Goal: Task Accomplishment & Management: Complete application form

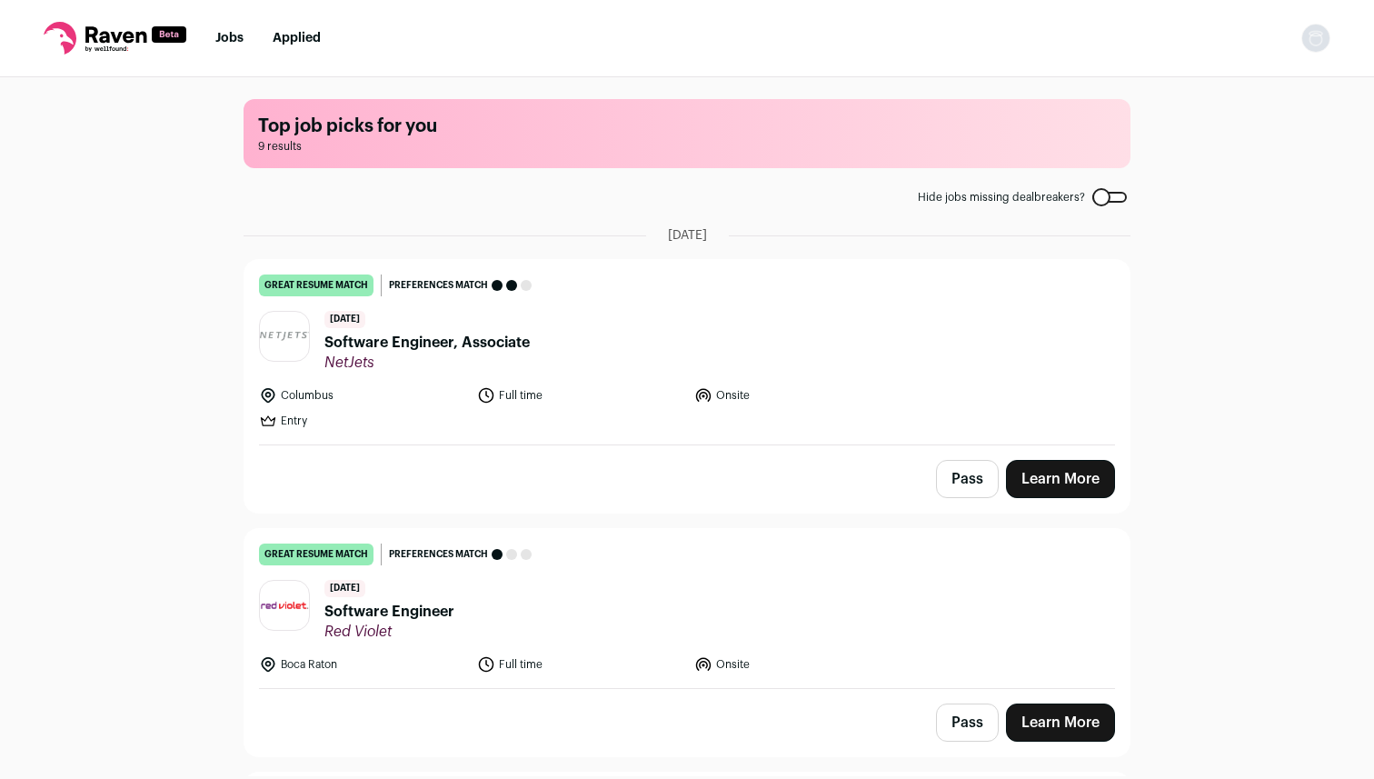
scroll to position [55, 0]
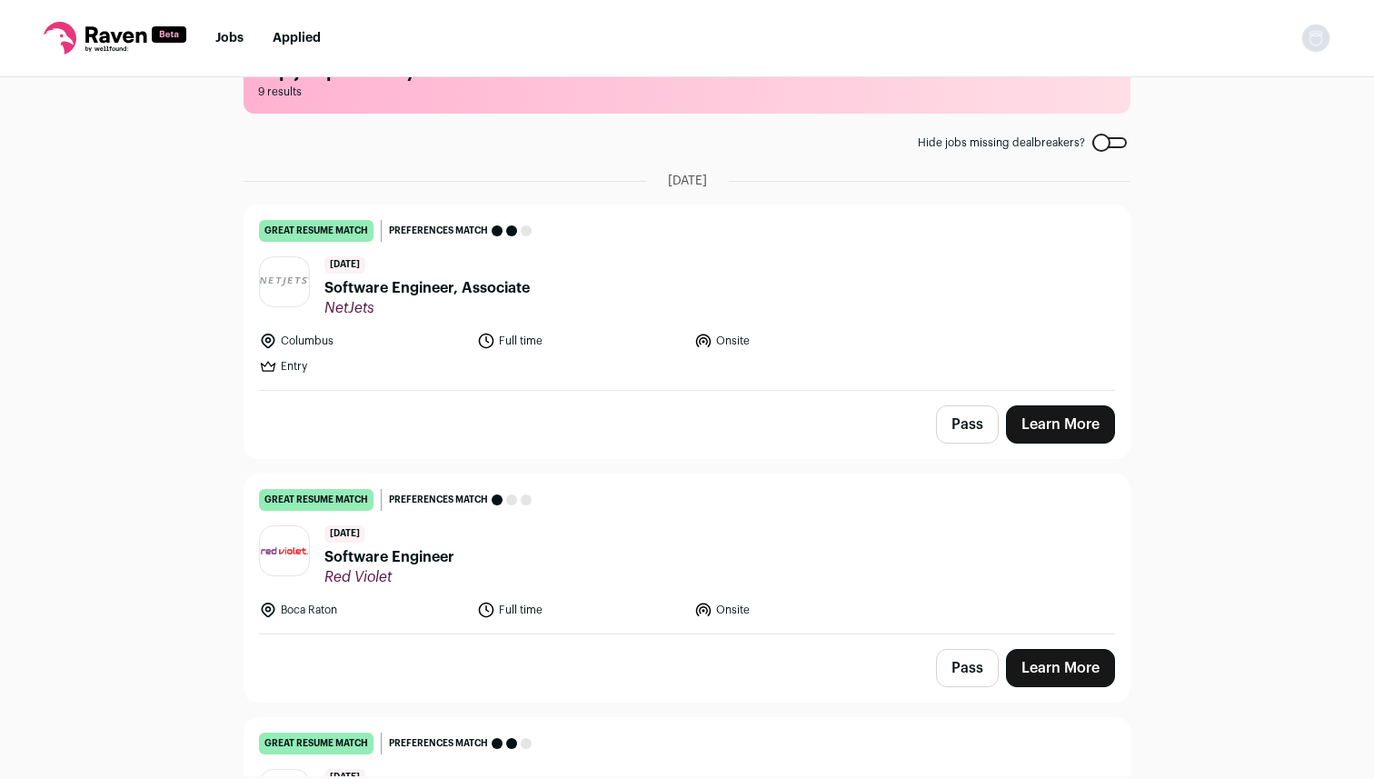
click at [487, 293] on span "Software Engineer, Associate" at bounding box center [427, 288] width 205 height 22
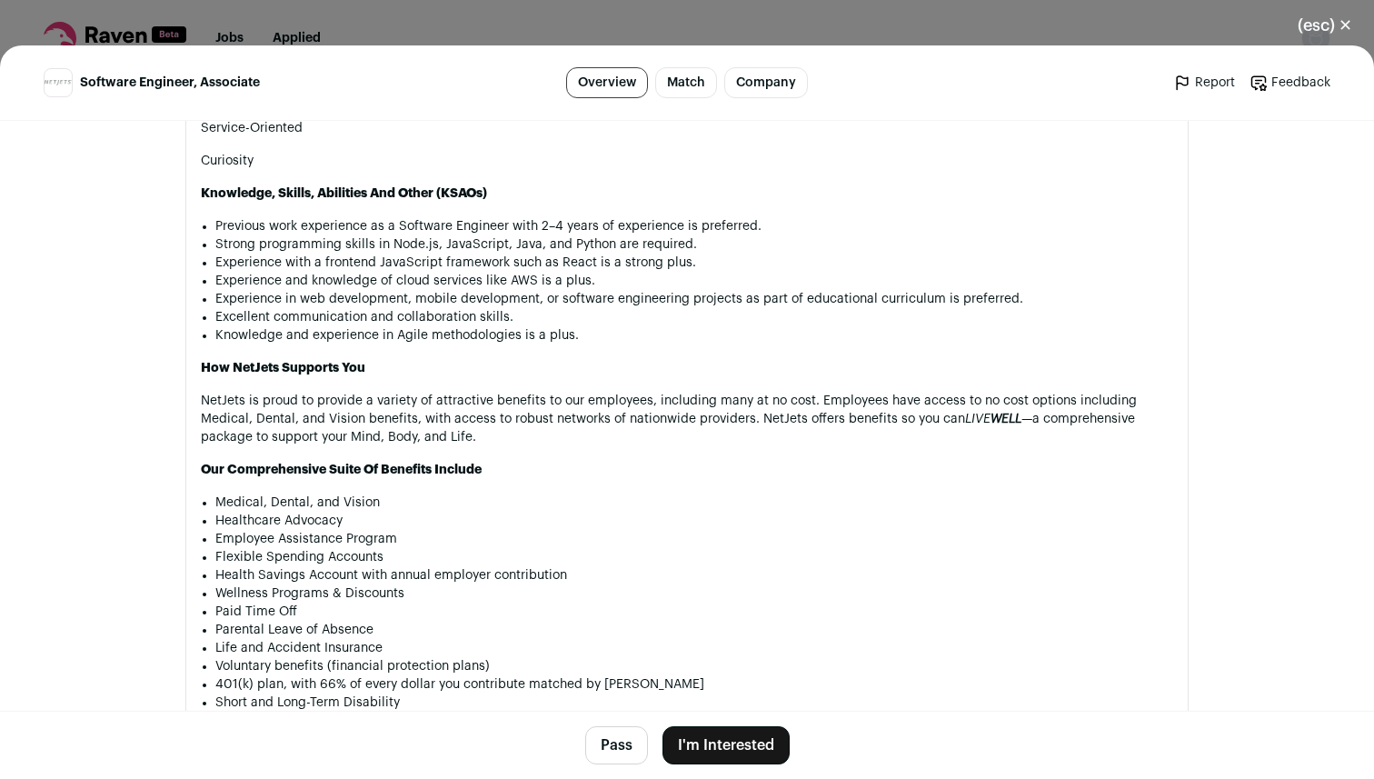
scroll to position [1695, 0]
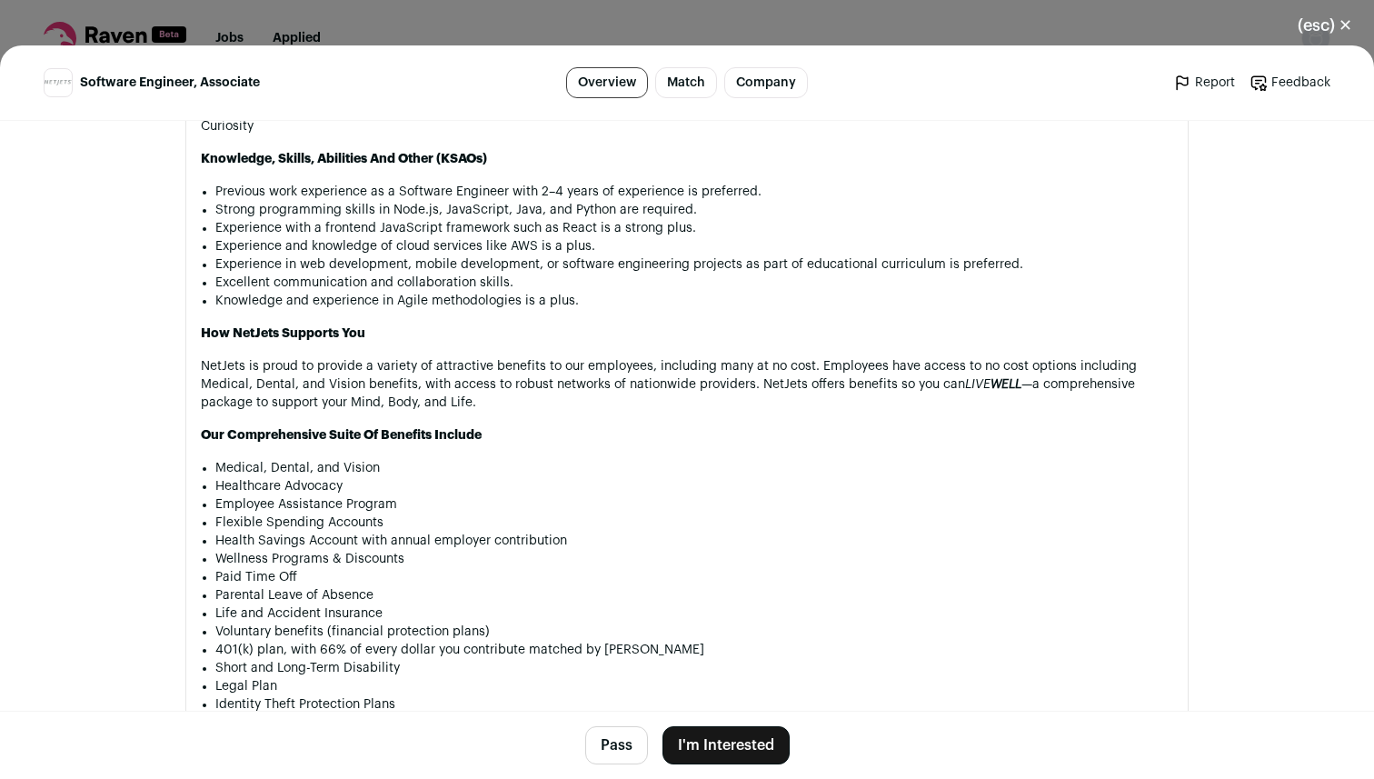
click at [742, 745] on button "I'm Interested" at bounding box center [726, 745] width 127 height 38
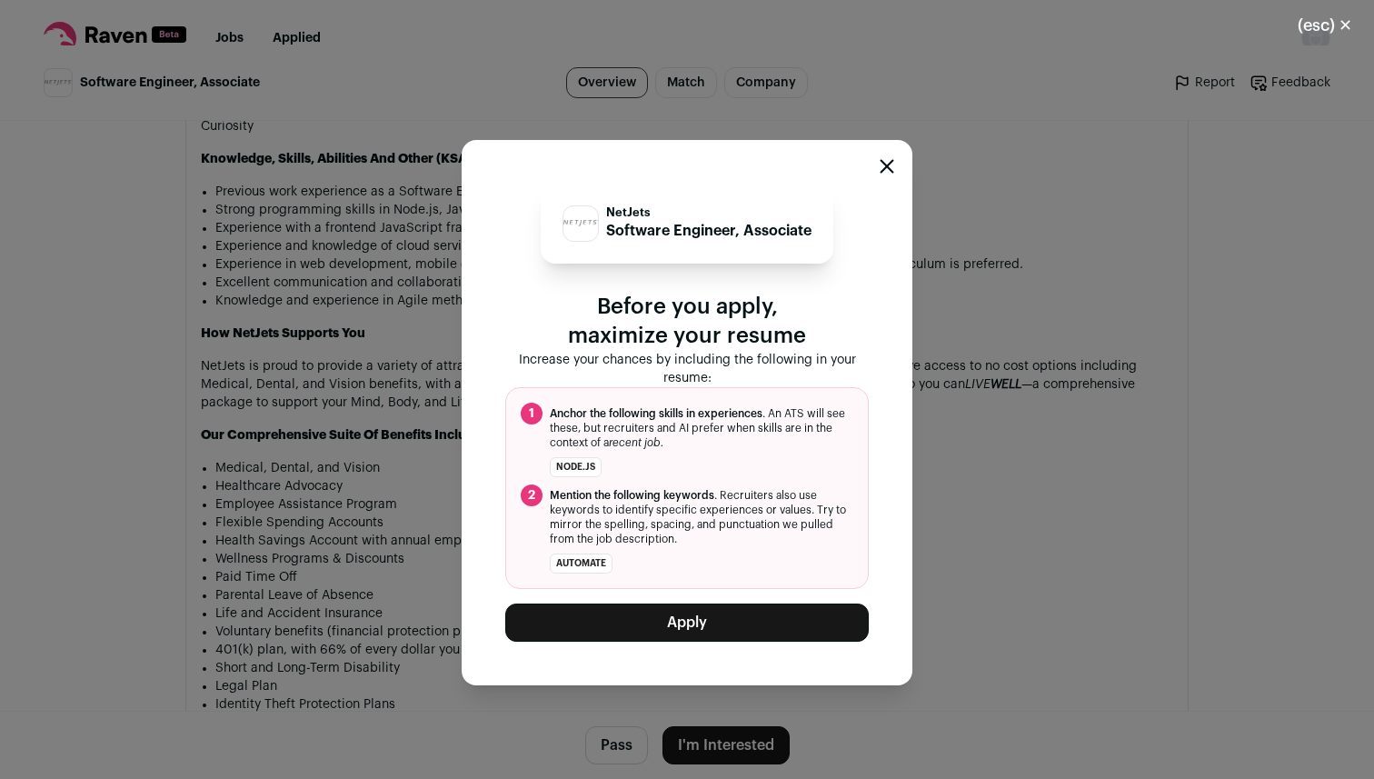
click at [697, 630] on button "Apply" at bounding box center [687, 623] width 364 height 38
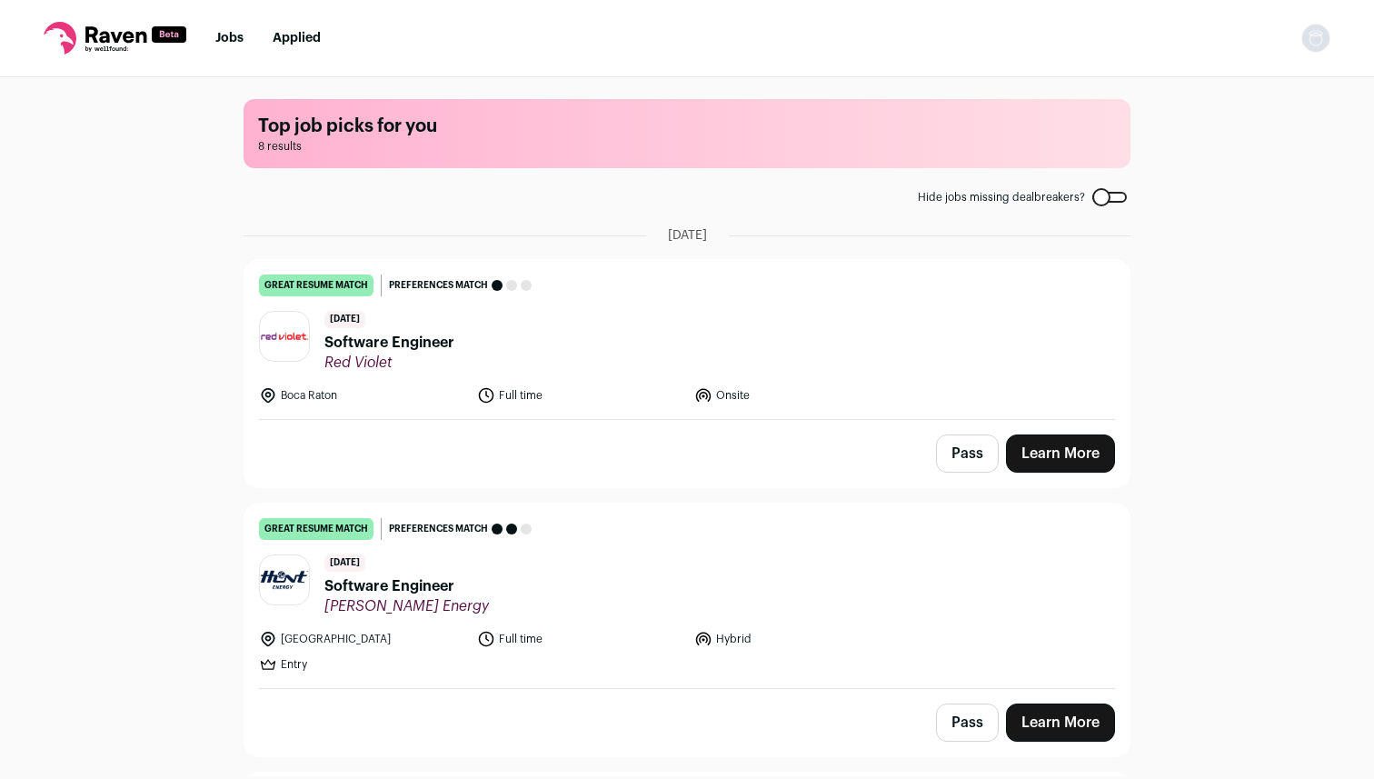
click at [323, 395] on li "Boca Raton" at bounding box center [362, 395] width 207 height 18
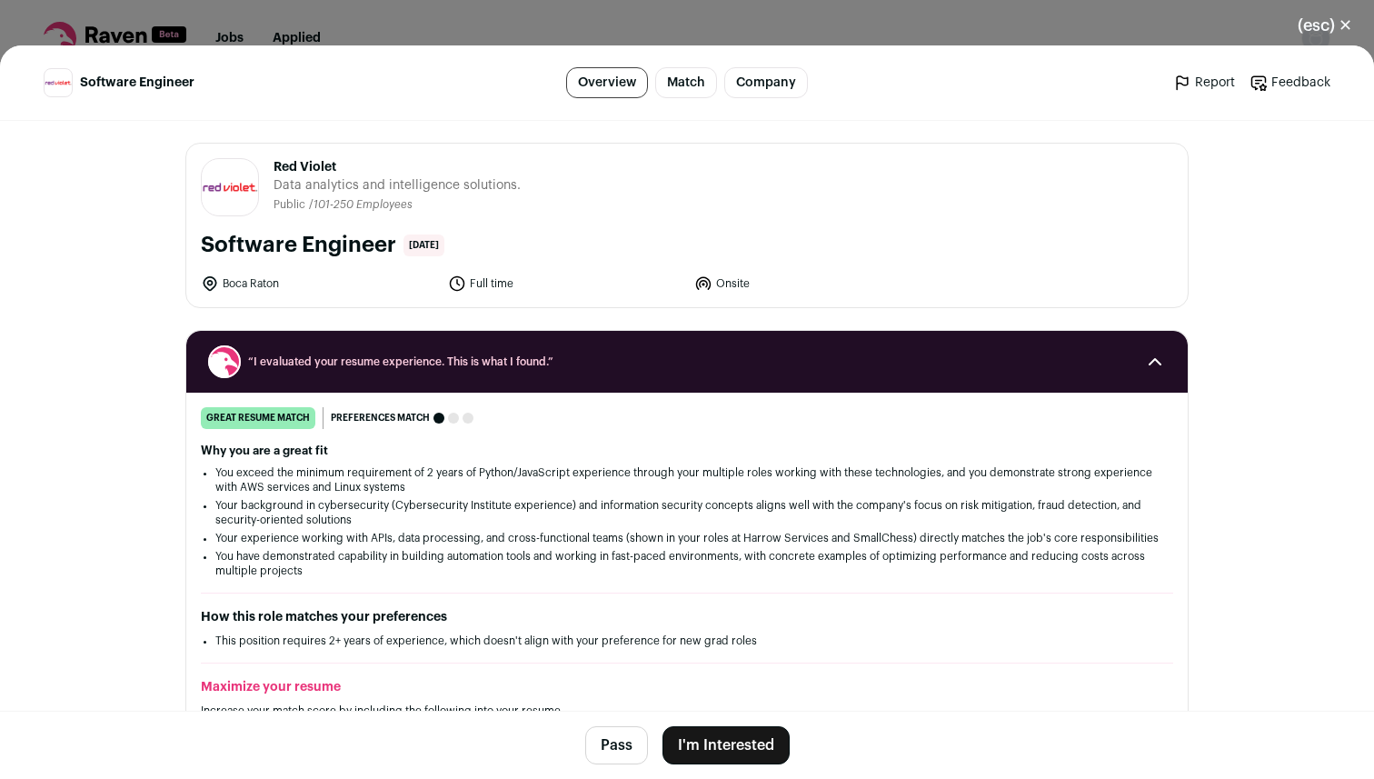
click at [549, 21] on div "(esc) ✕ Software Engineer Overview Match Company Report Feedback Report Feedbac…" at bounding box center [687, 389] width 1374 height 779
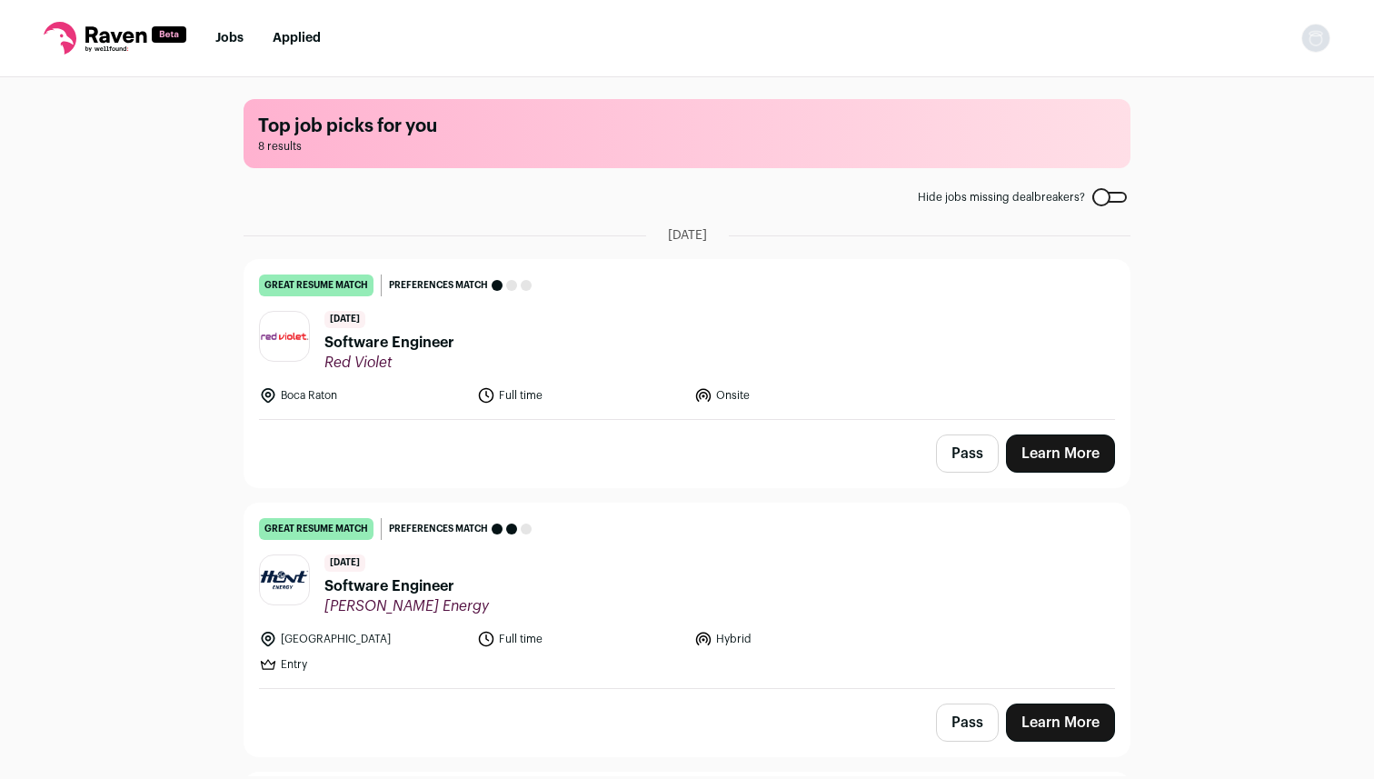
click at [425, 344] on span "Software Engineer" at bounding box center [390, 343] width 130 height 22
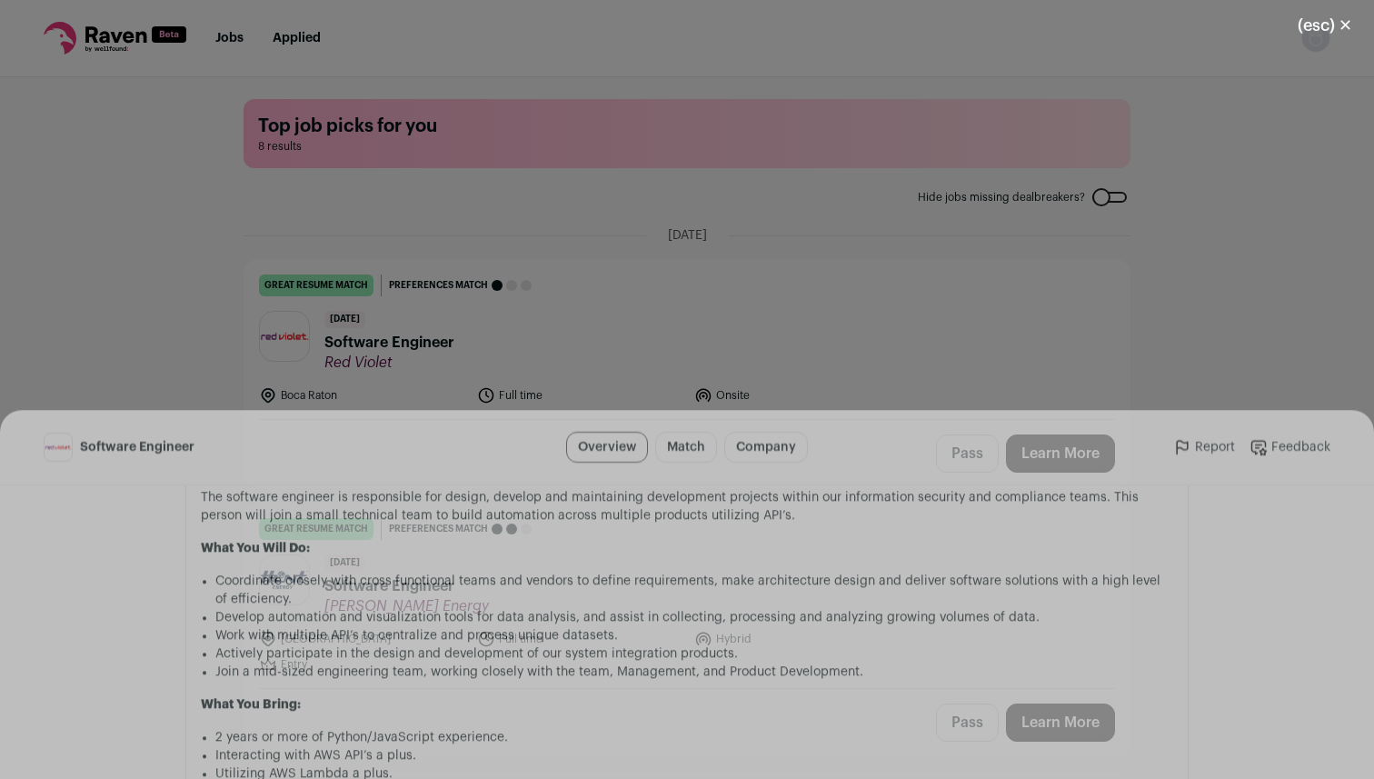
scroll to position [1309, 0]
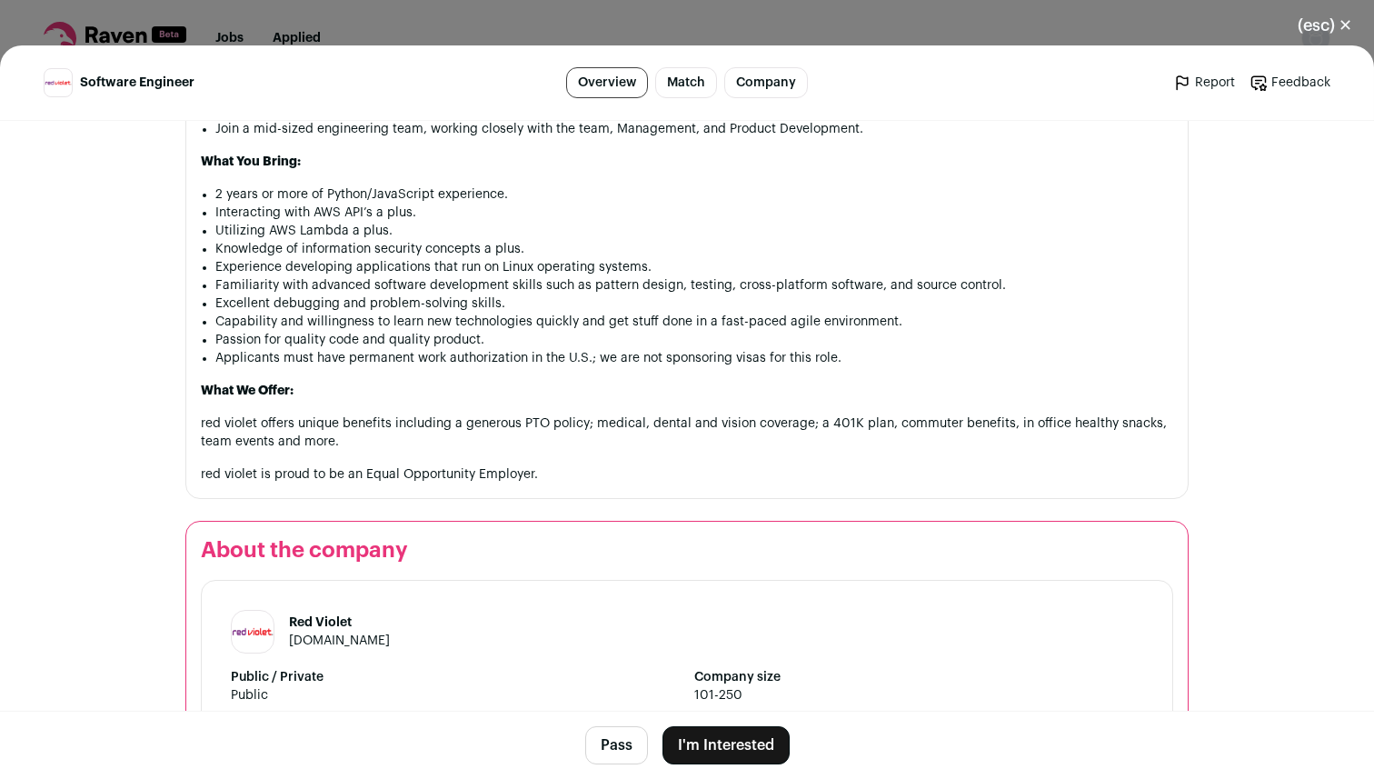
click at [726, 744] on button "I'm Interested" at bounding box center [726, 745] width 127 height 38
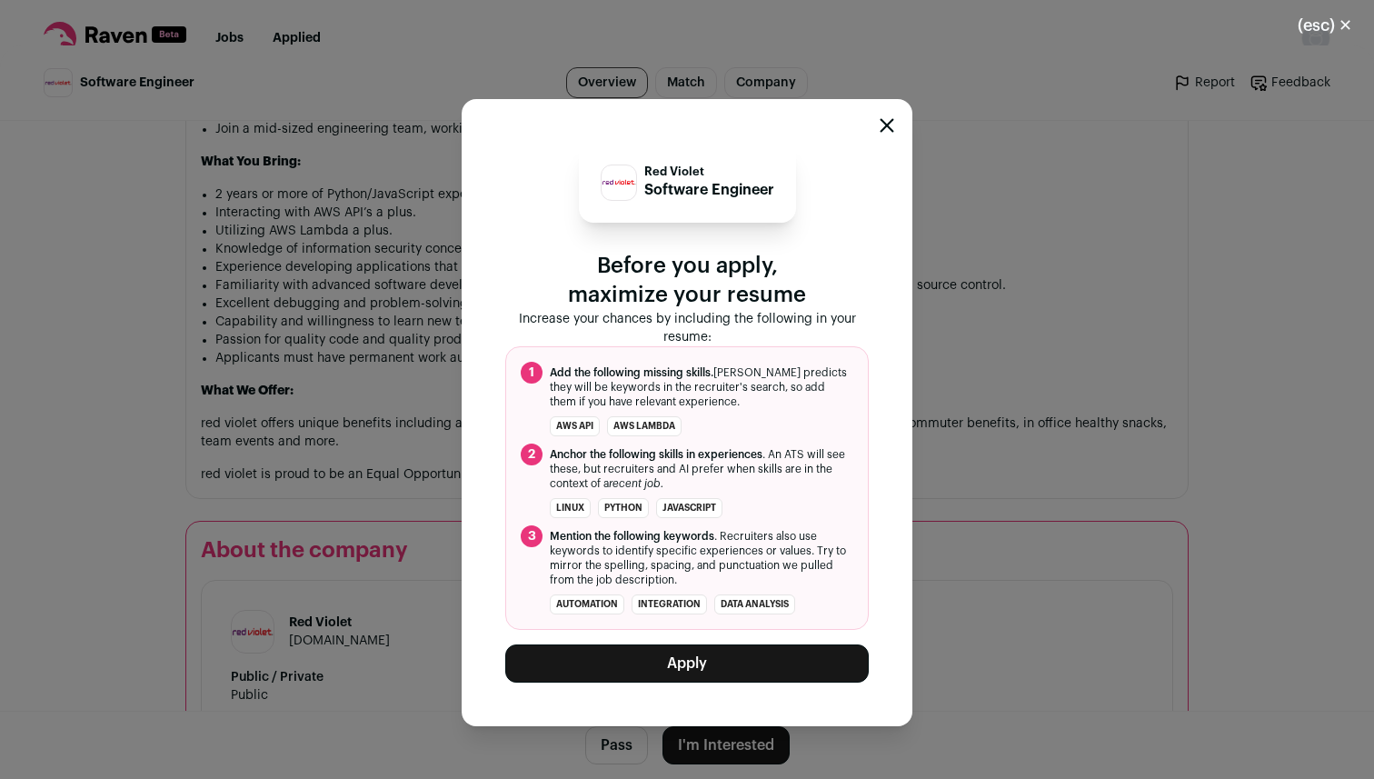
click at [688, 667] on button "Apply" at bounding box center [687, 664] width 364 height 38
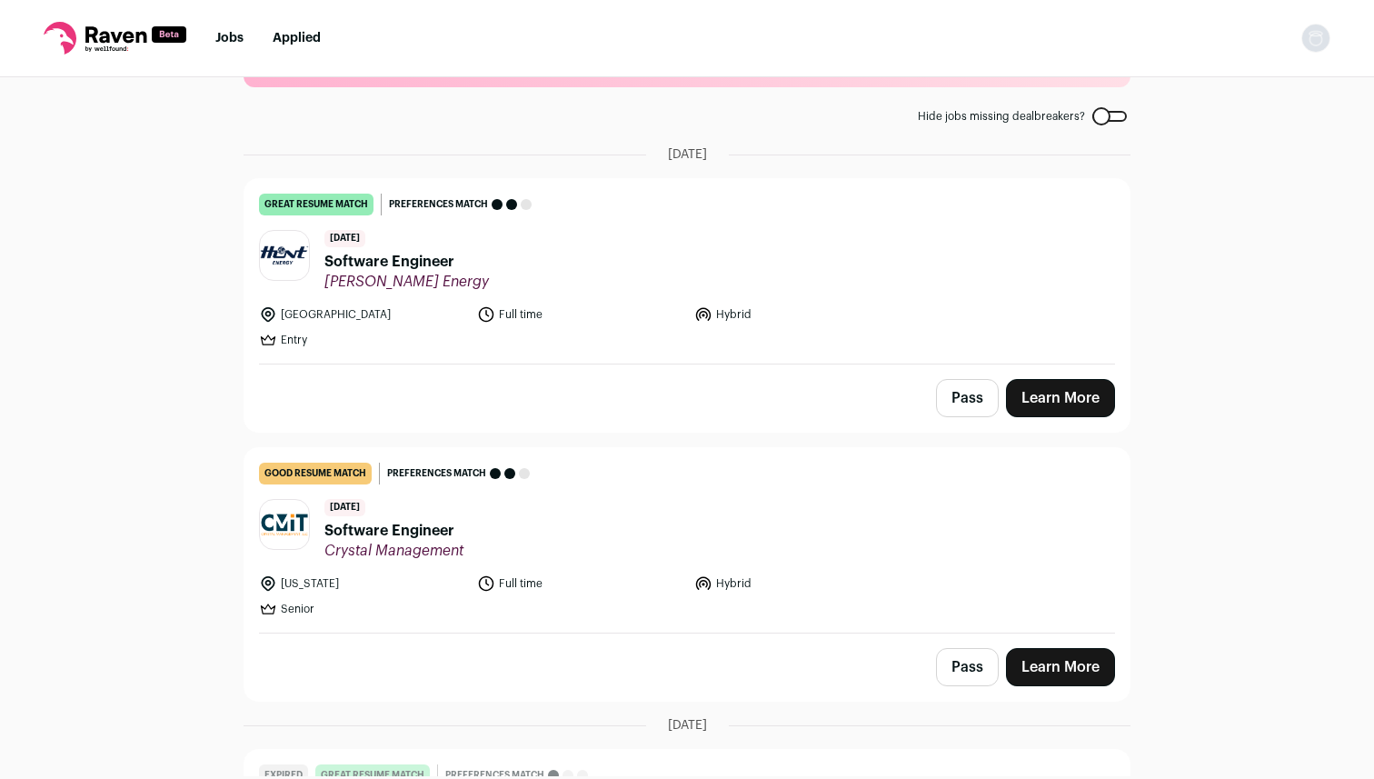
scroll to position [77, 0]
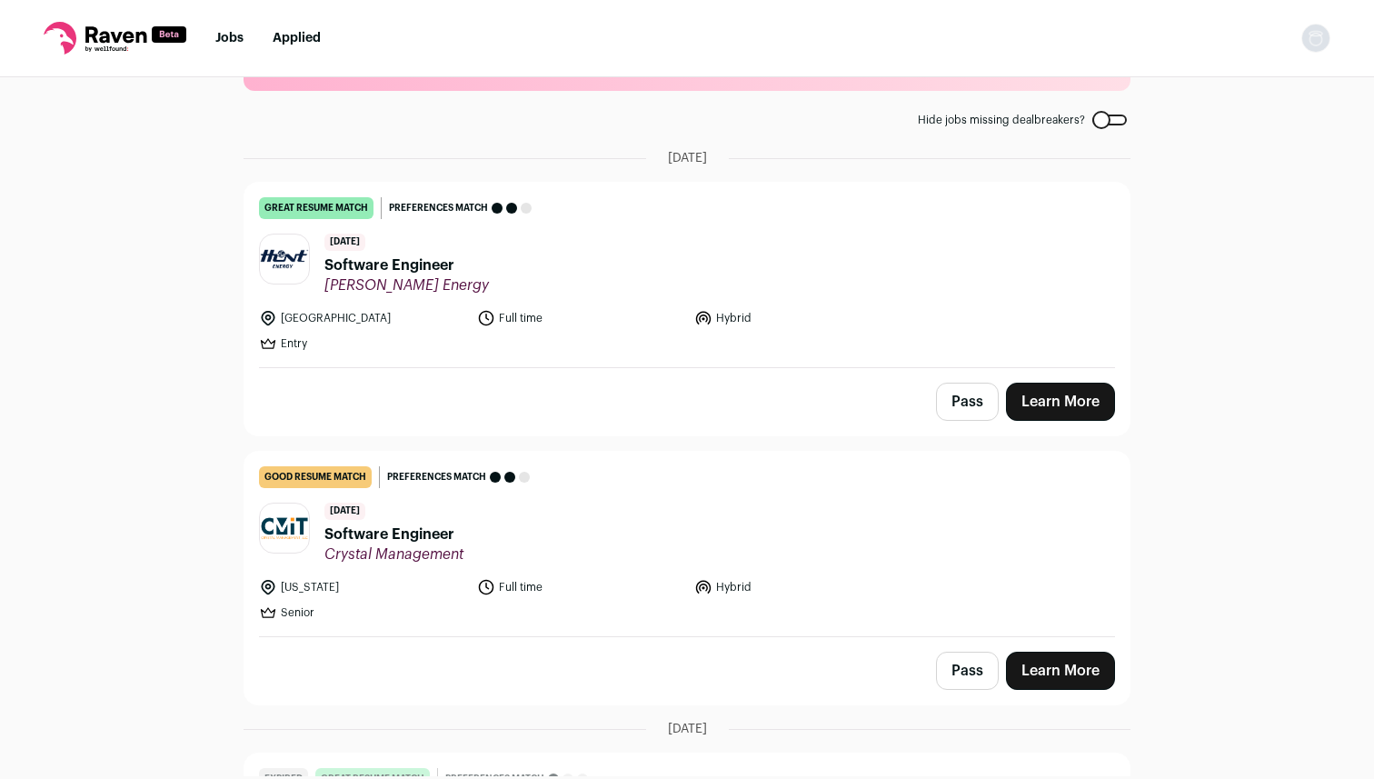
click at [454, 278] on span "Hunt Energy" at bounding box center [407, 285] width 165 height 18
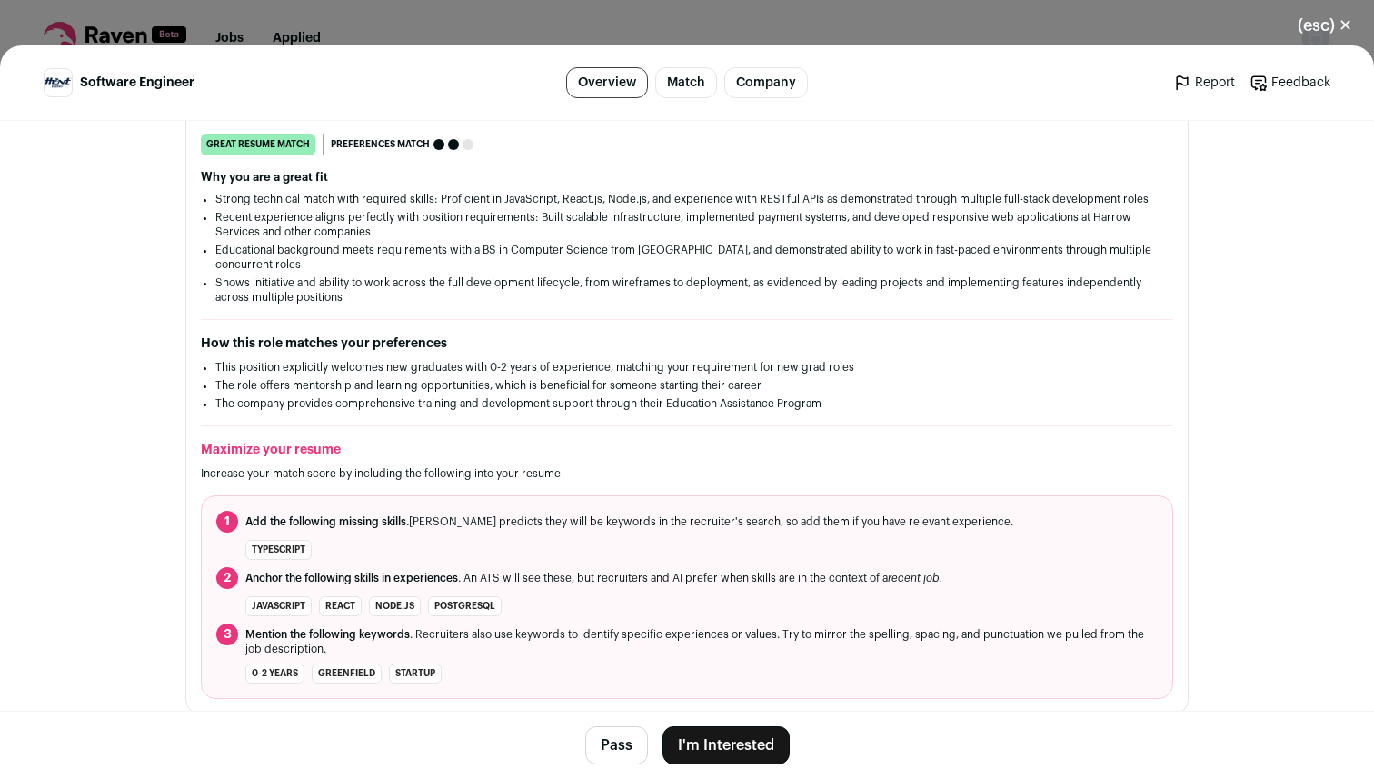
scroll to position [442, 0]
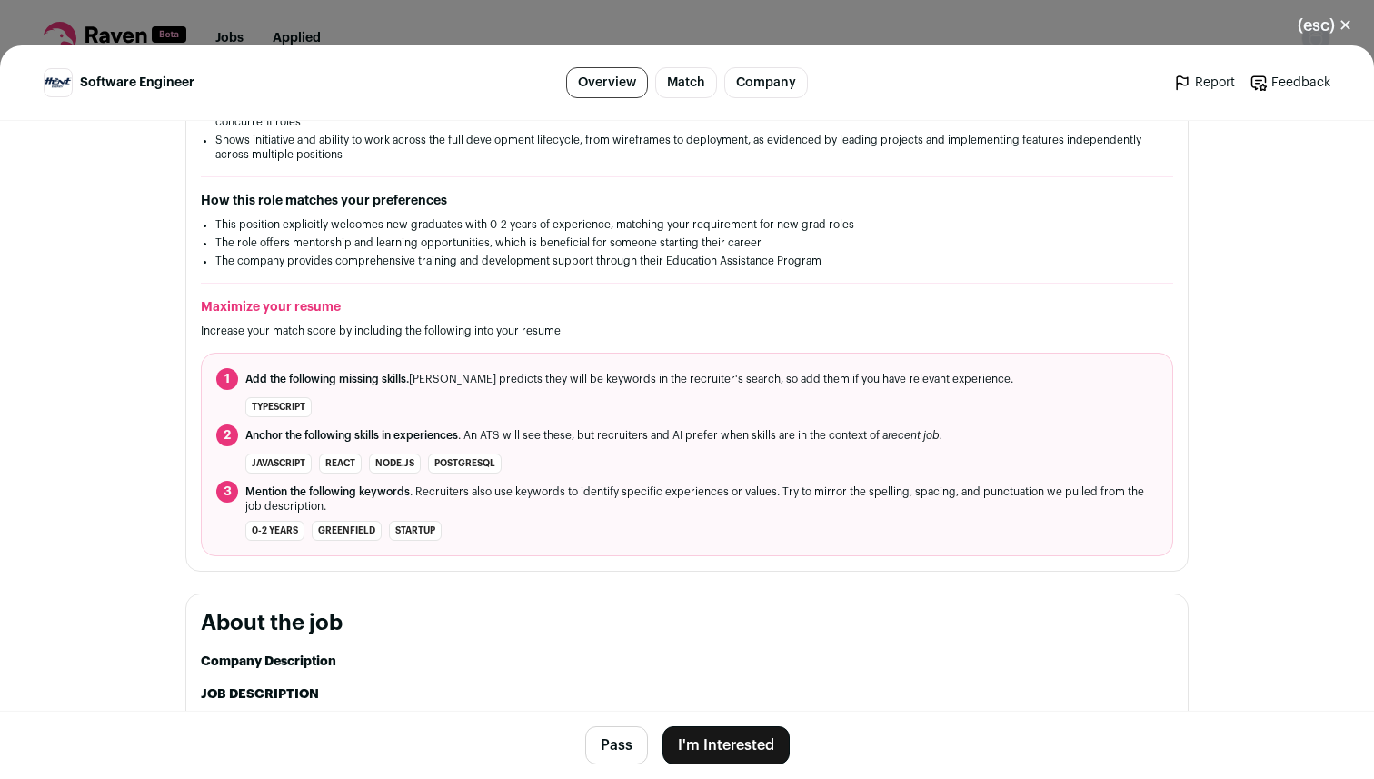
click at [715, 741] on button "I'm Interested" at bounding box center [726, 745] width 127 height 38
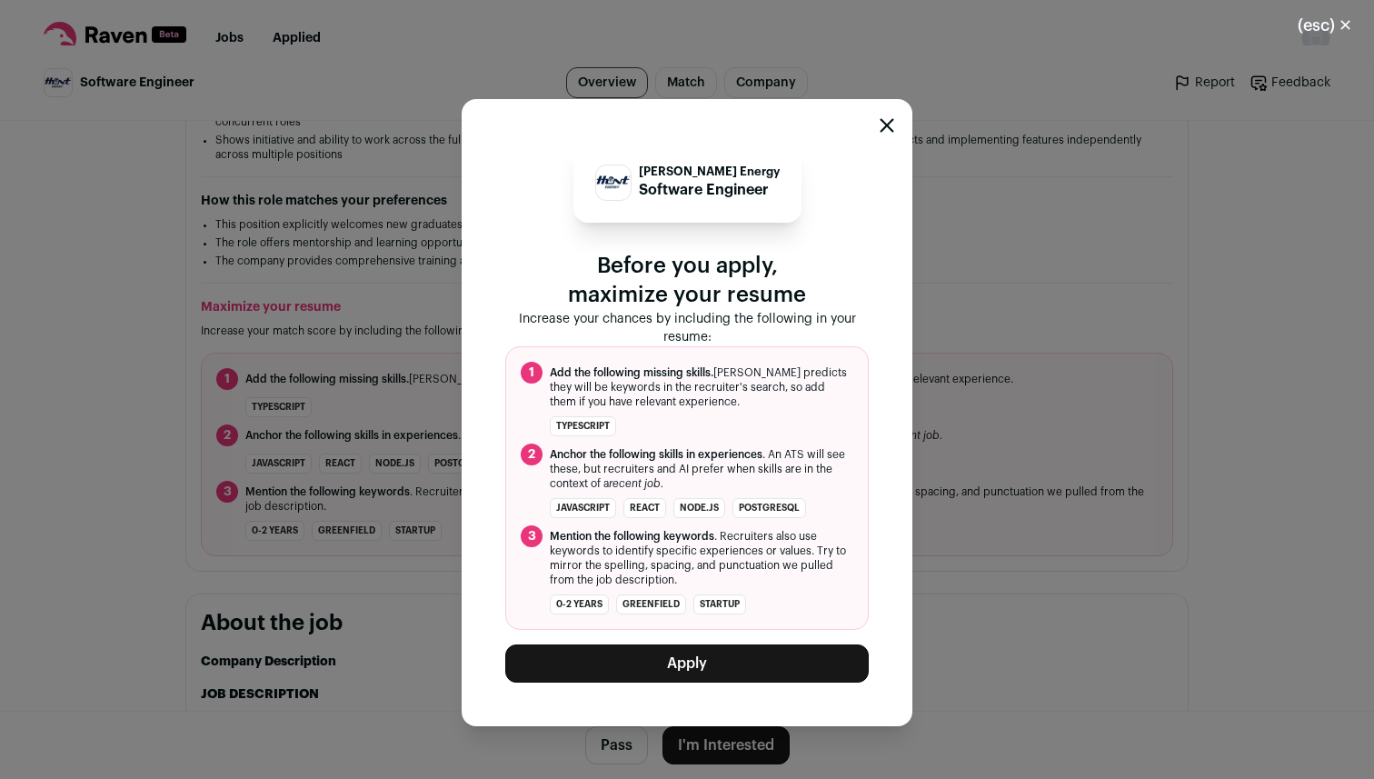
click at [687, 670] on button "Apply" at bounding box center [687, 664] width 364 height 38
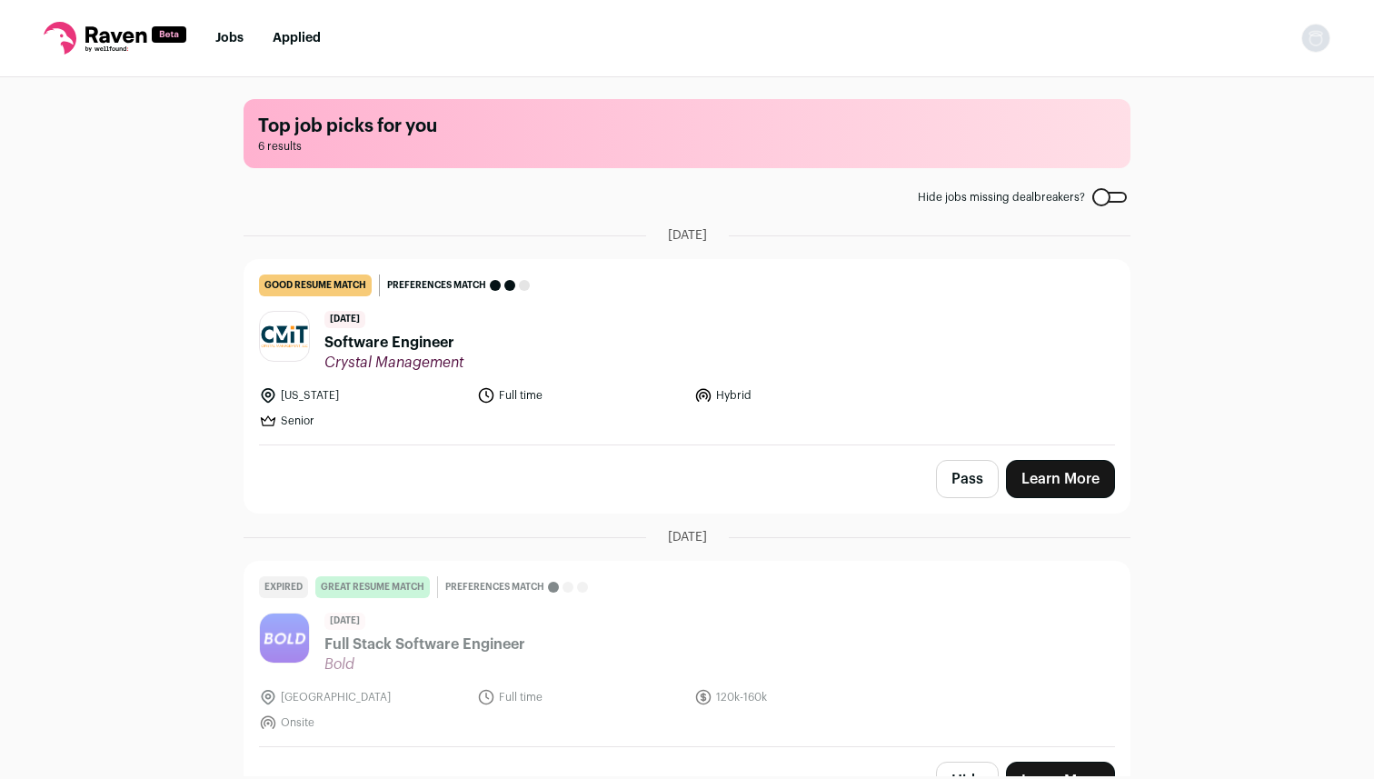
click at [495, 352] on header "[DATE] Software Engineer Crystal Management" at bounding box center [687, 341] width 856 height 61
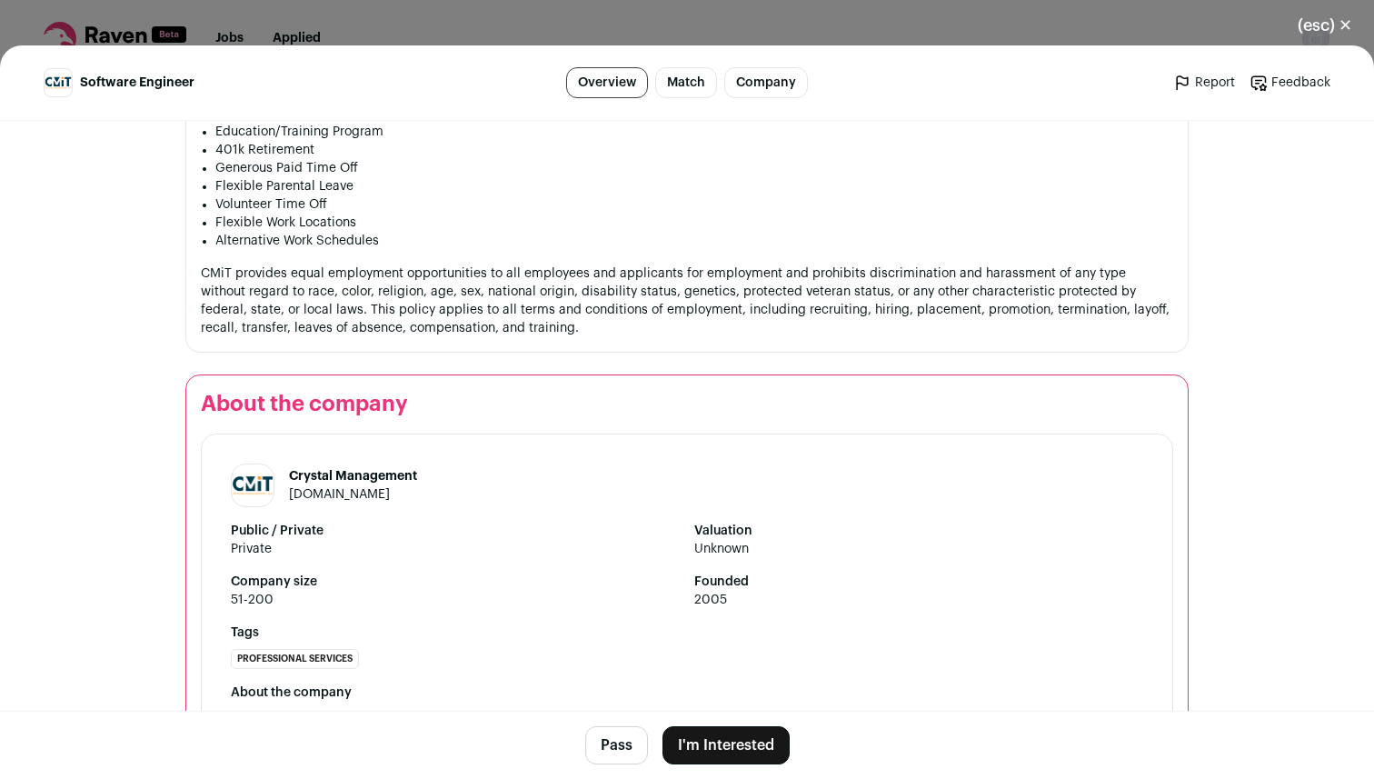
scroll to position [2285, 0]
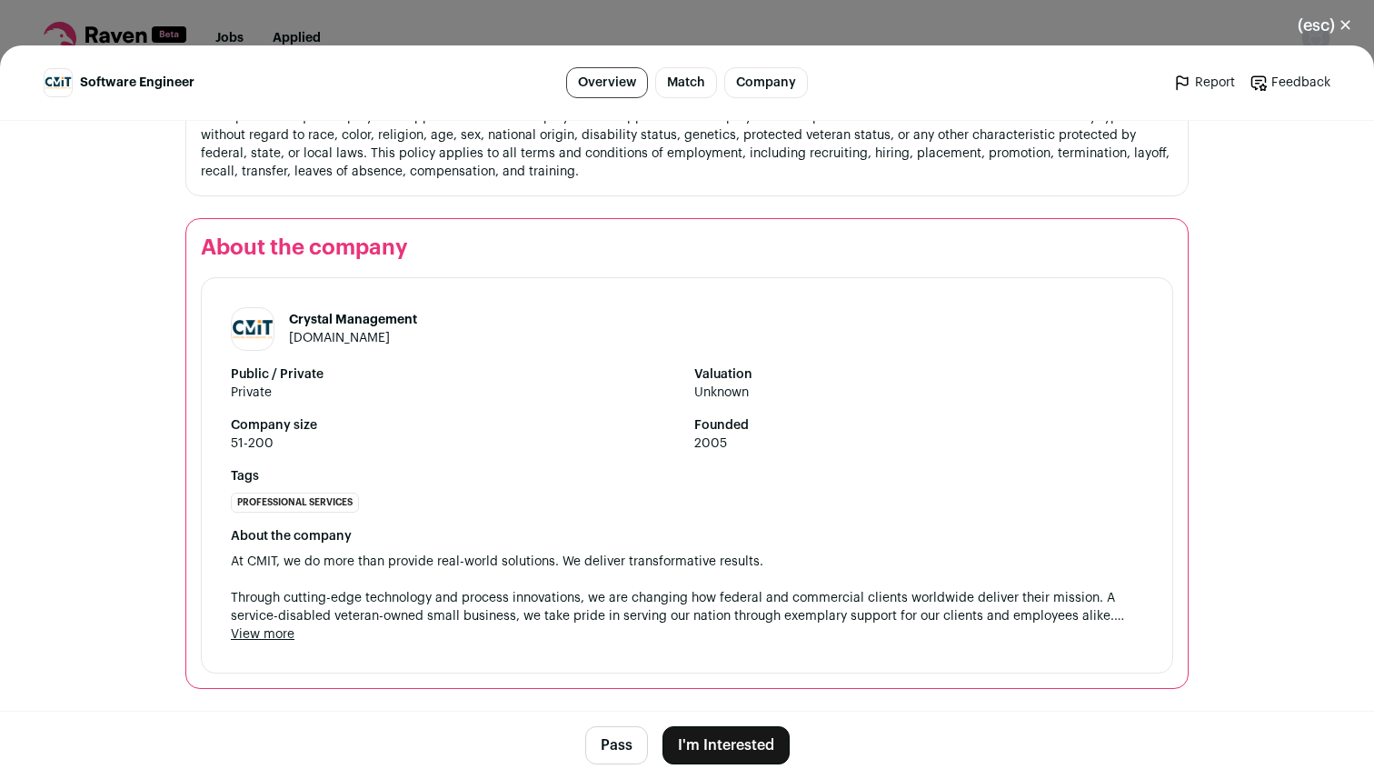
click at [509, 18] on div "(esc) ✕ Software Engineer Overview Match Company Report Feedback Report Feedbac…" at bounding box center [687, 389] width 1374 height 779
